Goal: Information Seeking & Learning: Learn about a topic

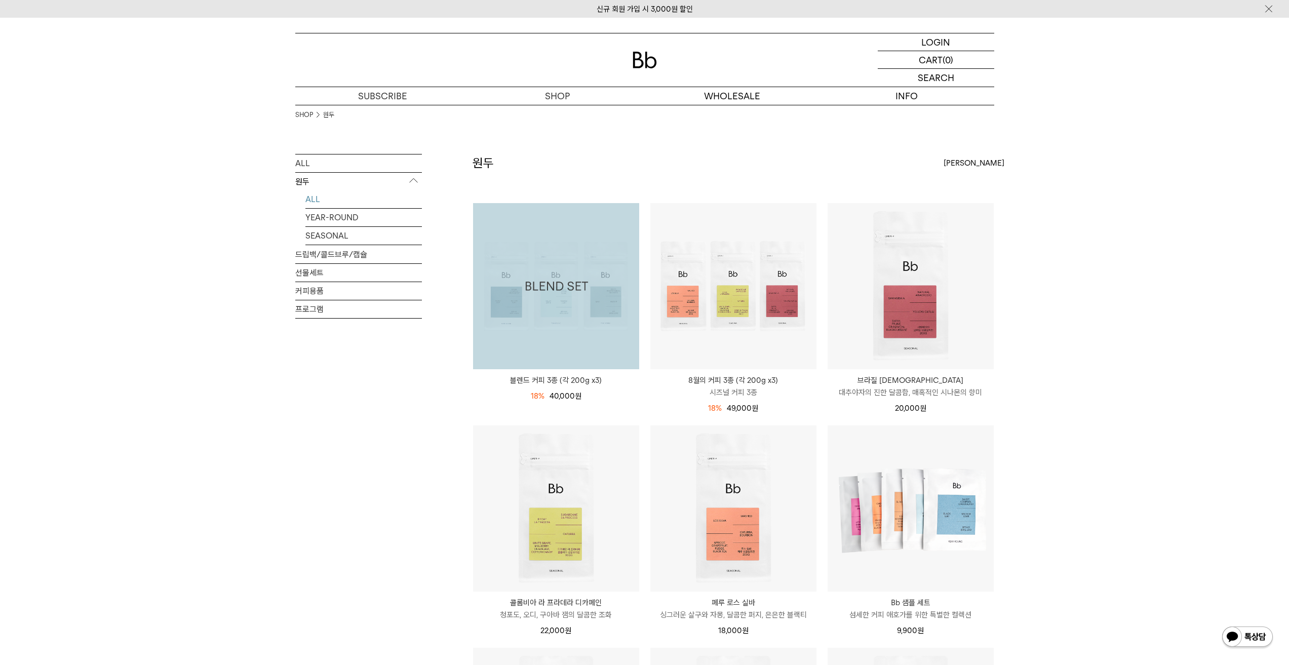
click at [533, 292] on img at bounding box center [556, 286] width 166 height 166
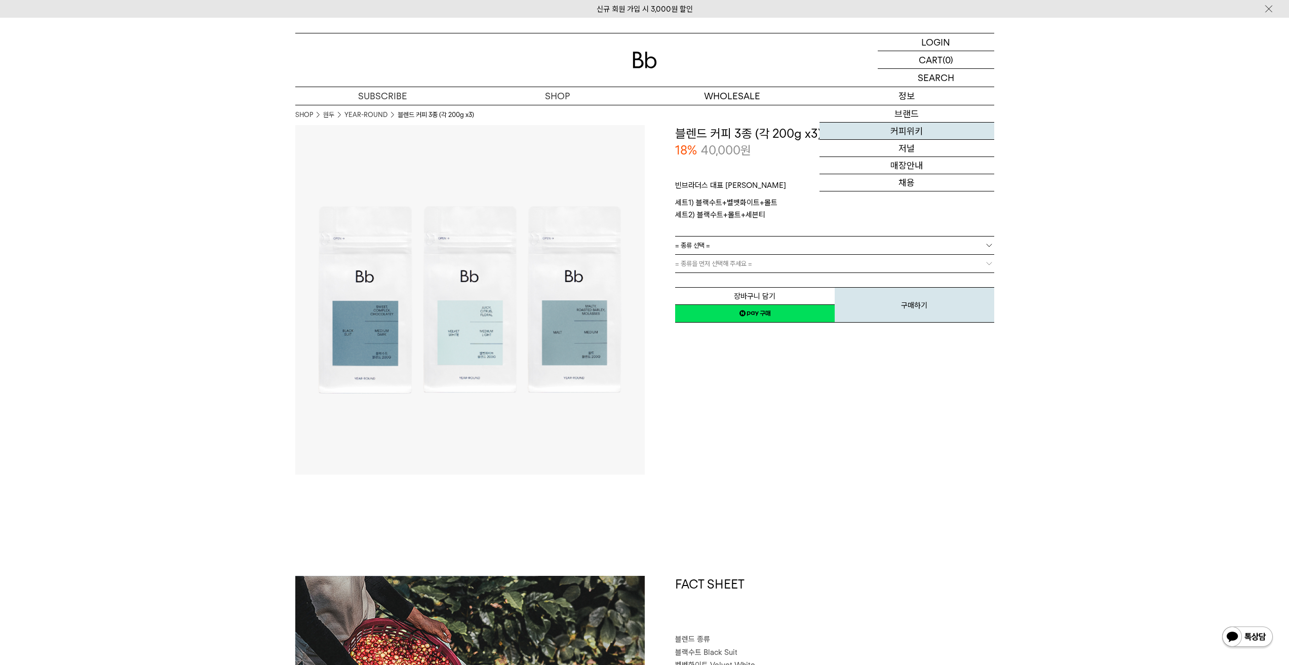
click at [913, 132] on link "커피위키" at bounding box center [906, 131] width 175 height 17
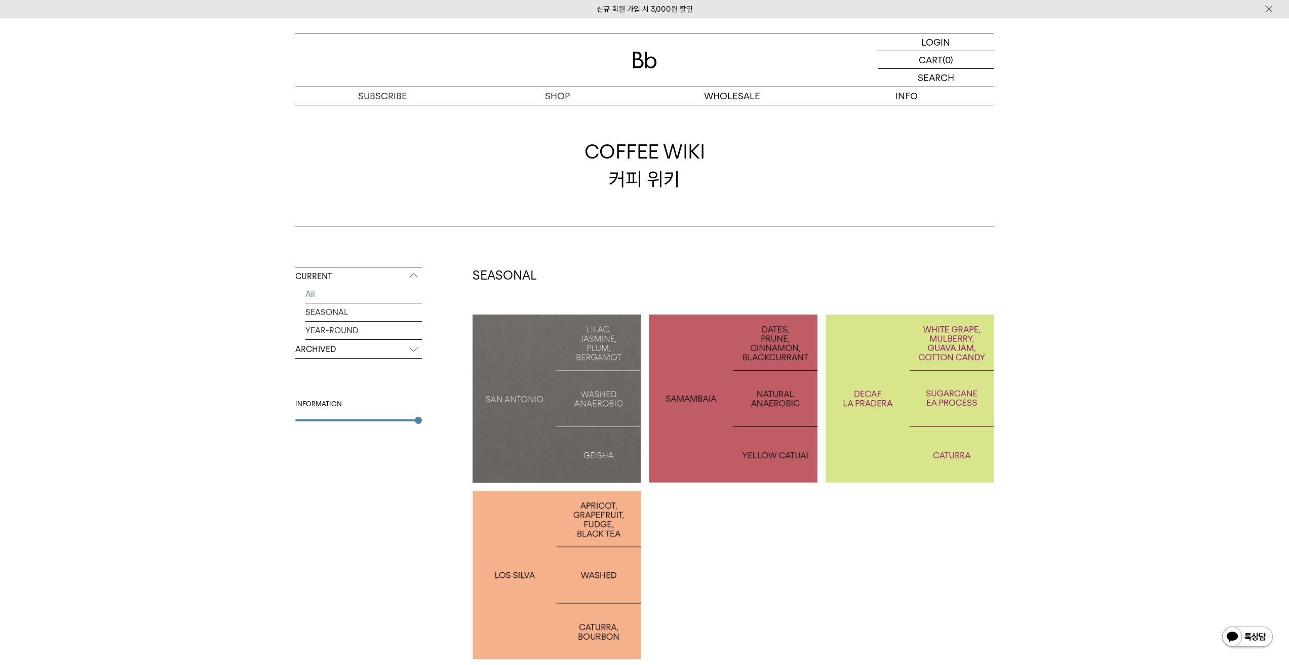
click at [339, 355] on p "ARCHIVED" at bounding box center [358, 349] width 127 height 18
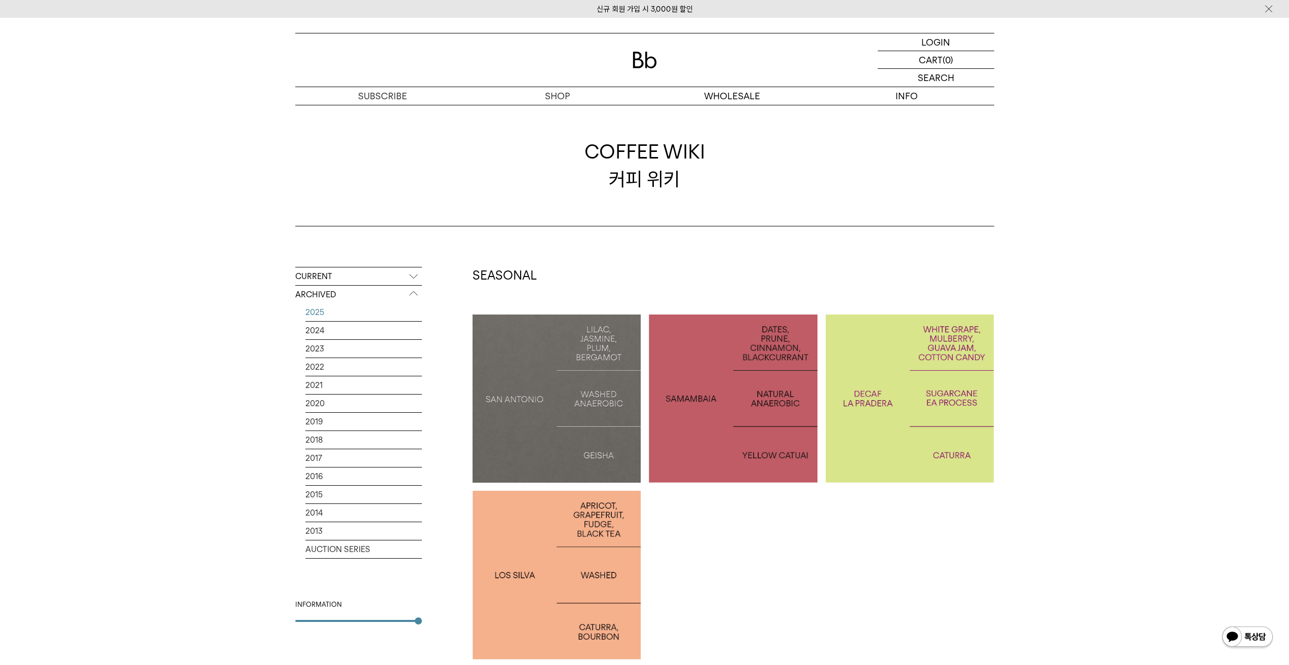
click at [320, 311] on link "2025" at bounding box center [363, 312] width 116 height 18
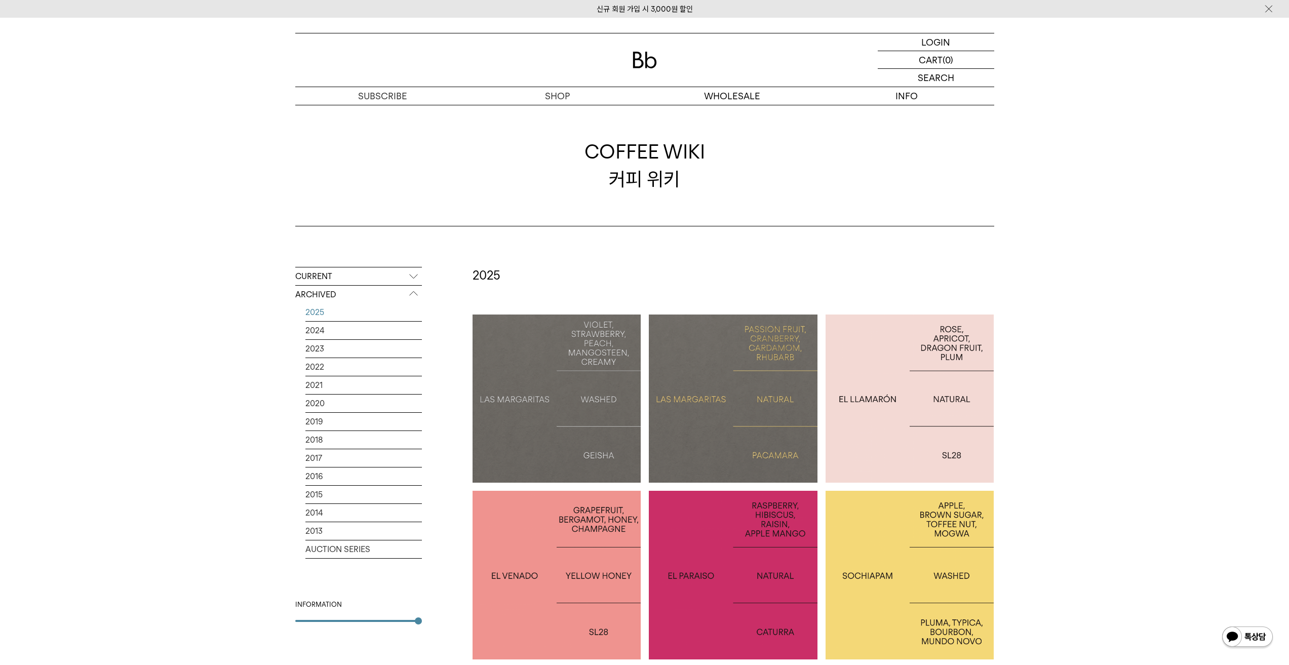
click at [594, 458] on div at bounding box center [557, 399] width 169 height 169
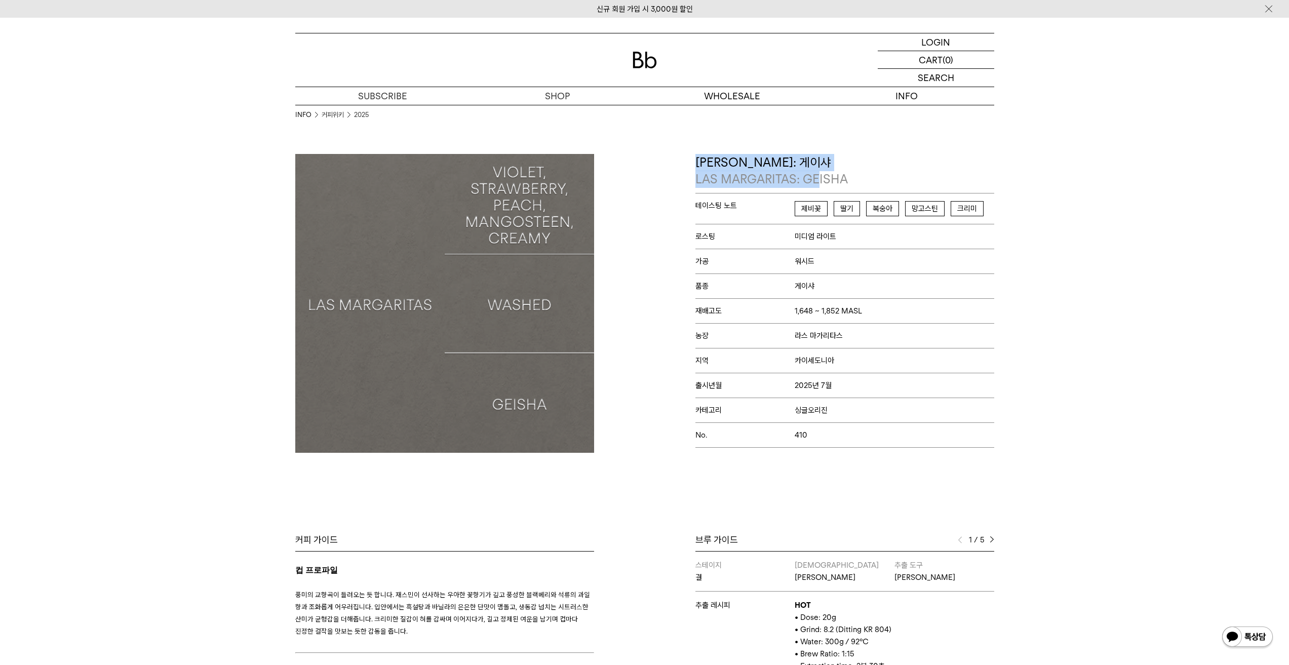
drag, startPoint x: 695, startPoint y: 164, endPoint x: 819, endPoint y: 171, distance: 124.8
click at [819, 171] on p "[PERSON_NAME]: 게이샤 LAS MARGARITAS: GEISHA" at bounding box center [844, 171] width 299 height 34
click at [806, 161] on p "[PERSON_NAME]: 게이샤 LAS MARGARITAS: GEISHA" at bounding box center [844, 171] width 299 height 34
drag, startPoint x: 814, startPoint y: 160, endPoint x: 697, endPoint y: 165, distance: 117.6
click at [697, 165] on p "라스 마가리타스: 게이샤 LAS MARGARITAS: GEISHA" at bounding box center [844, 171] width 299 height 34
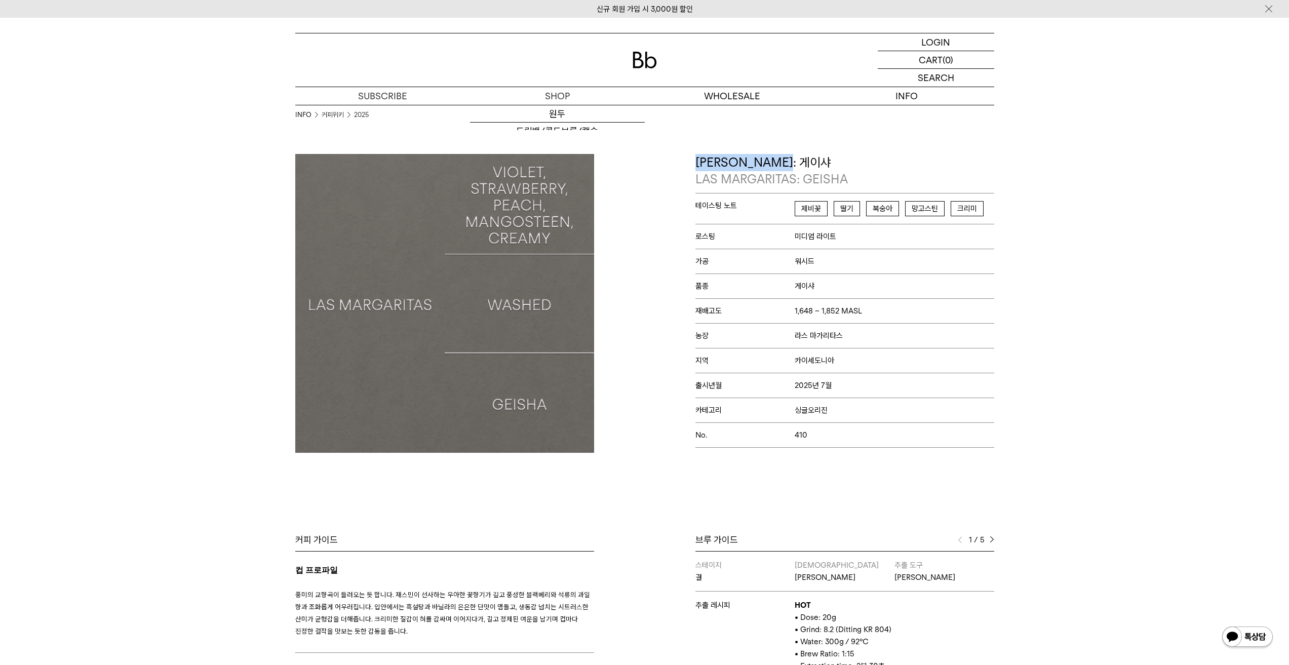
copy p "라스 마가리타스: 게이샤"
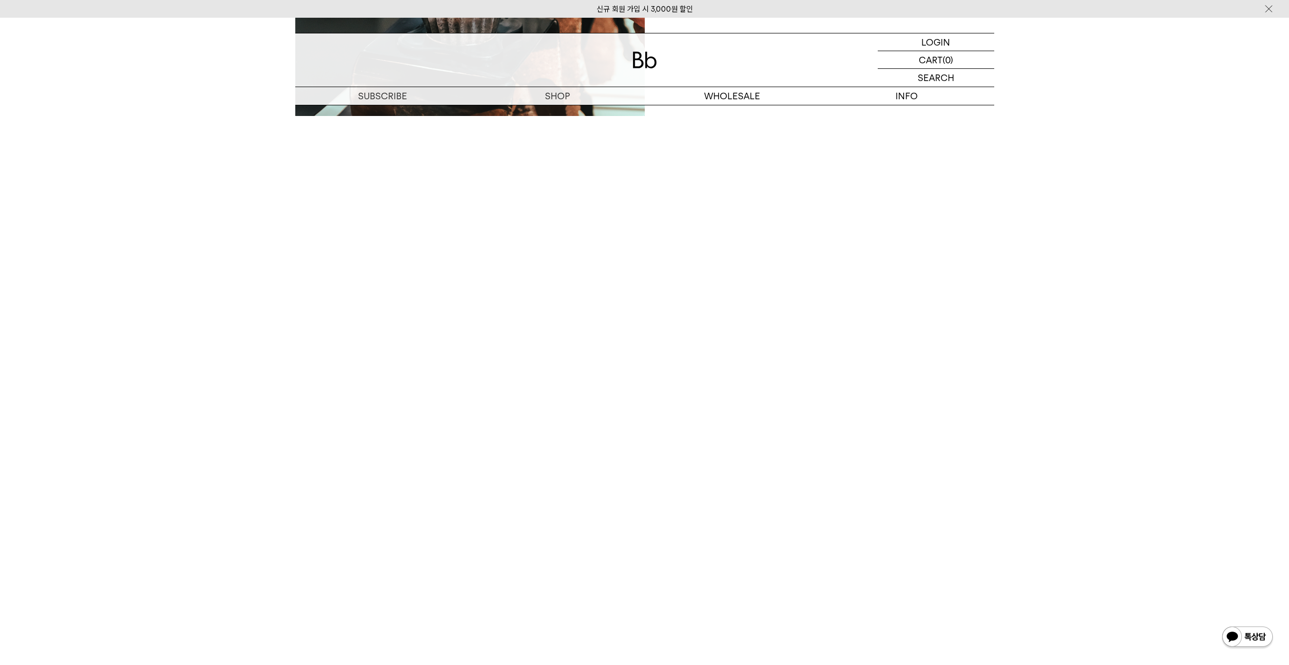
scroll to position [1731, 0]
